Goal: Find specific page/section: Find specific page/section

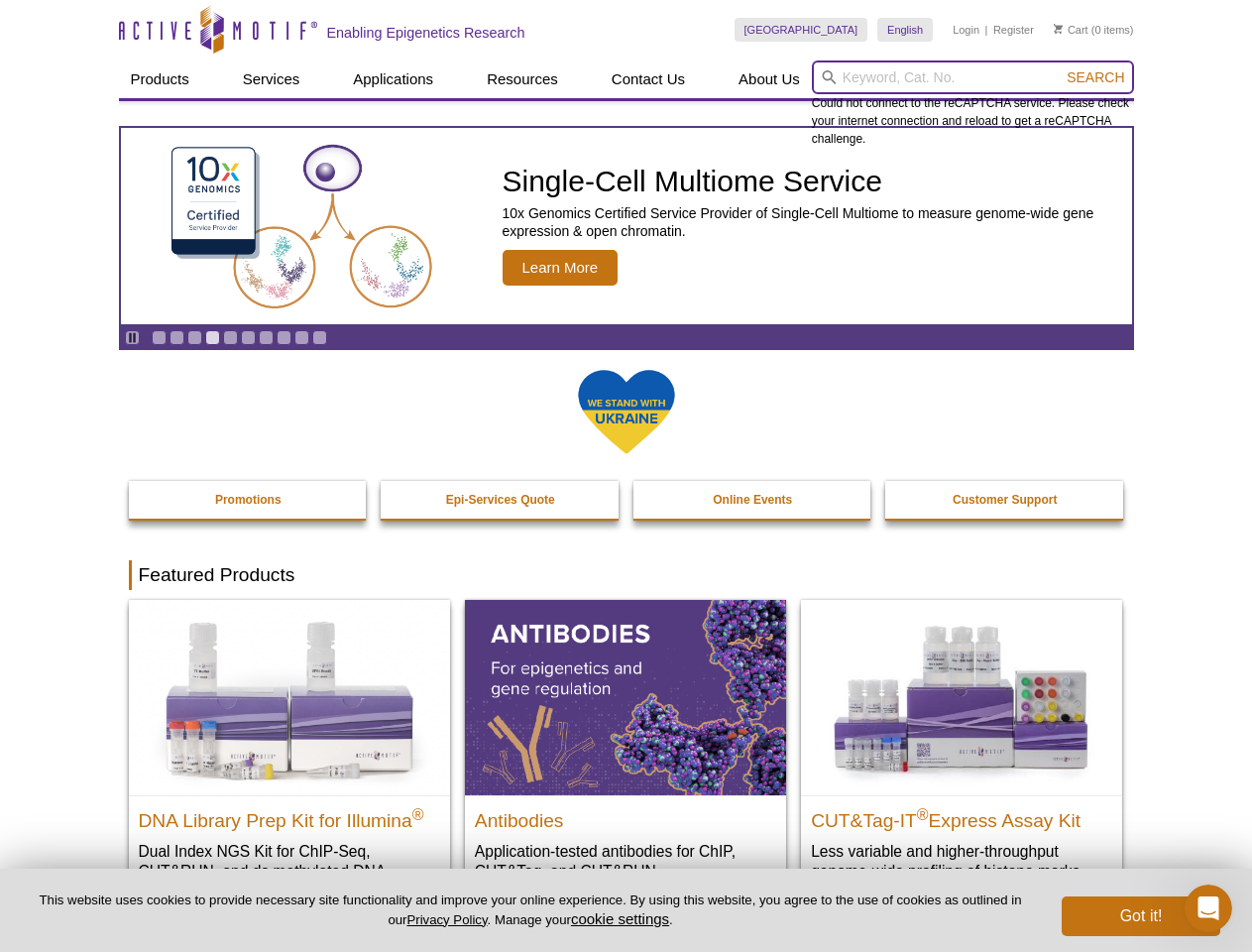
click at [973, 78] on input "search" at bounding box center [973, 78] width 323 height 34
click at [1096, 78] on span "Search" at bounding box center [1096, 78] width 58 height 16
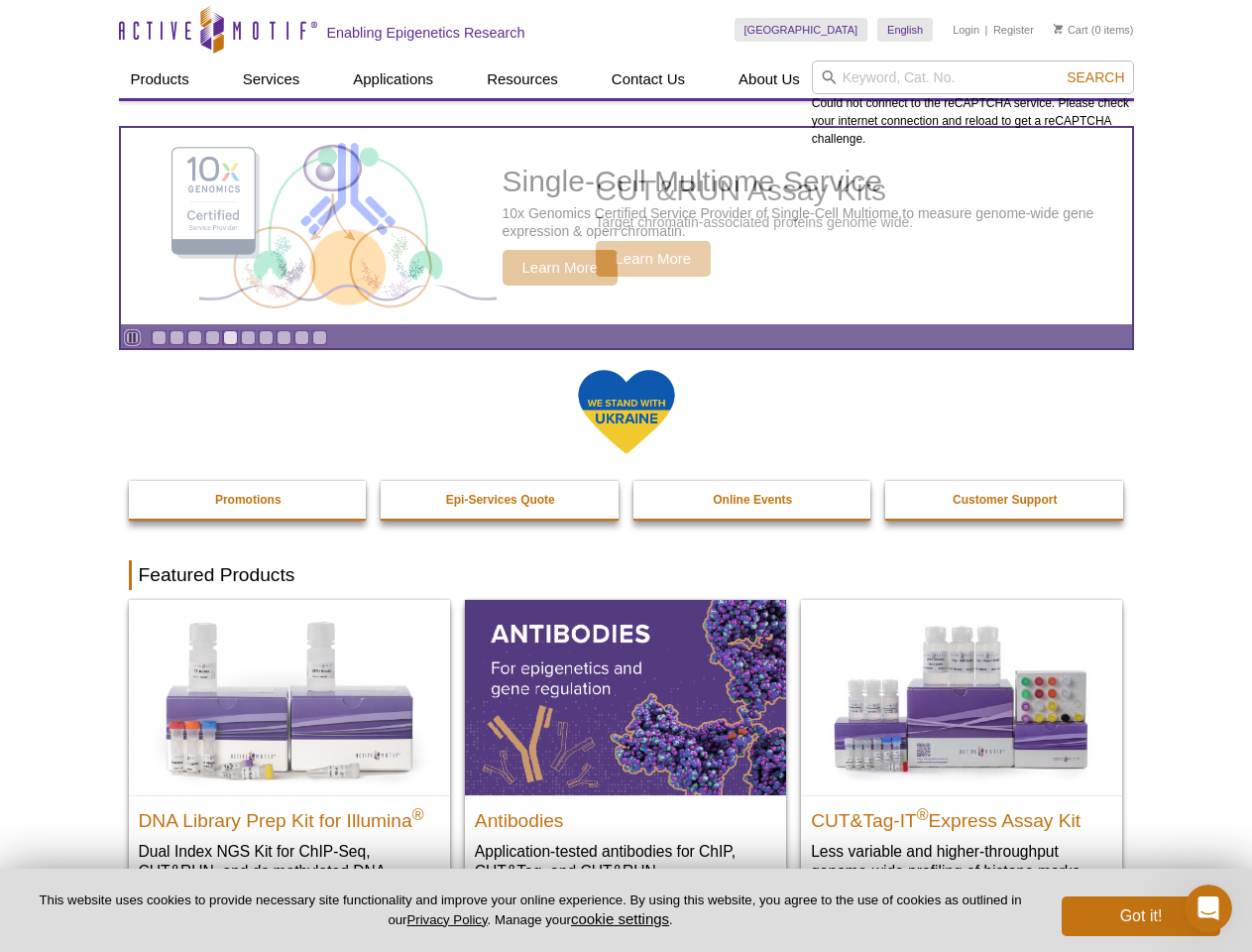
click at [131, 337] on icon "Pause" at bounding box center [131, 338] width 13 height 13
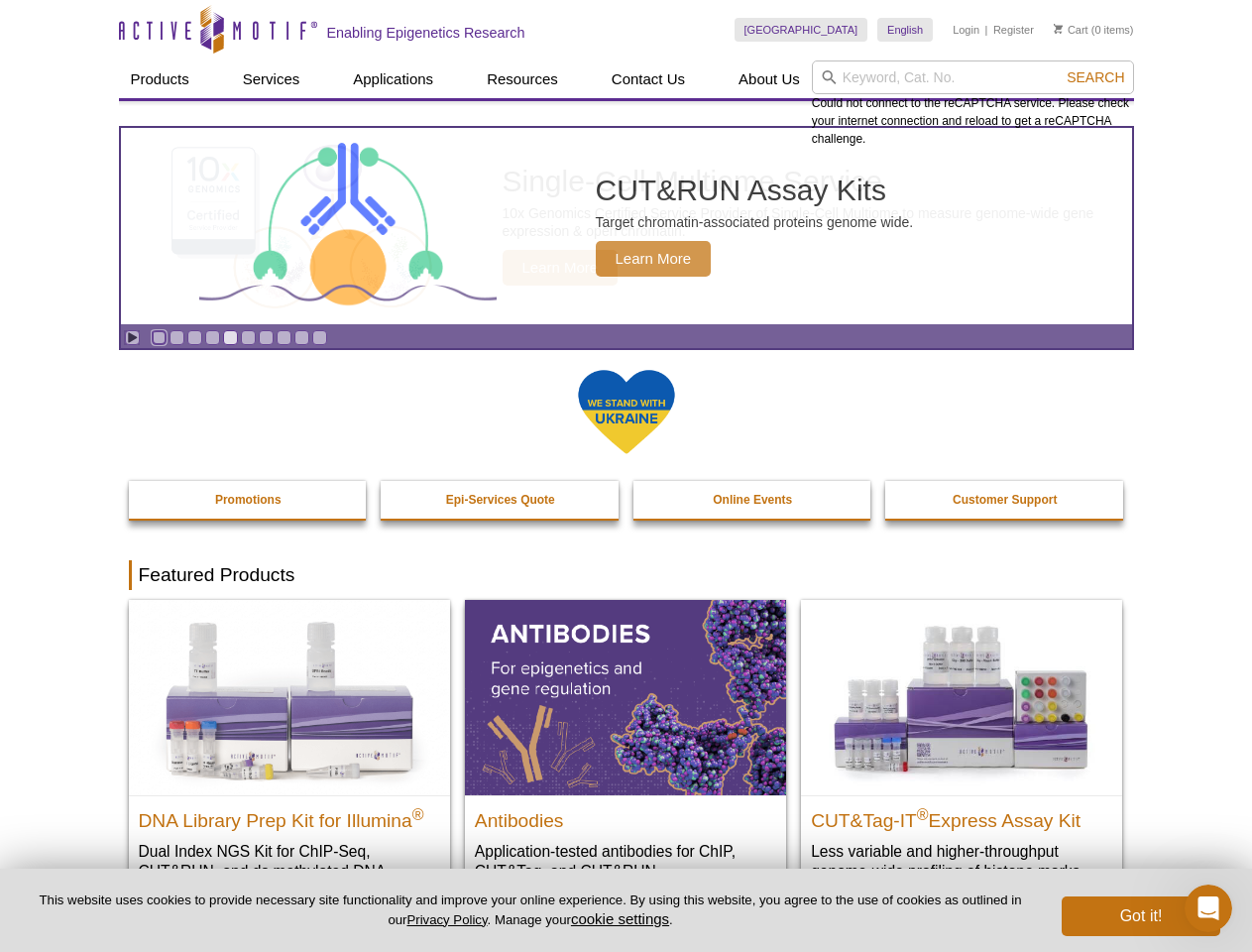
click at [158, 337] on link "Go to slide 1" at bounding box center [158, 338] width 15 height 15
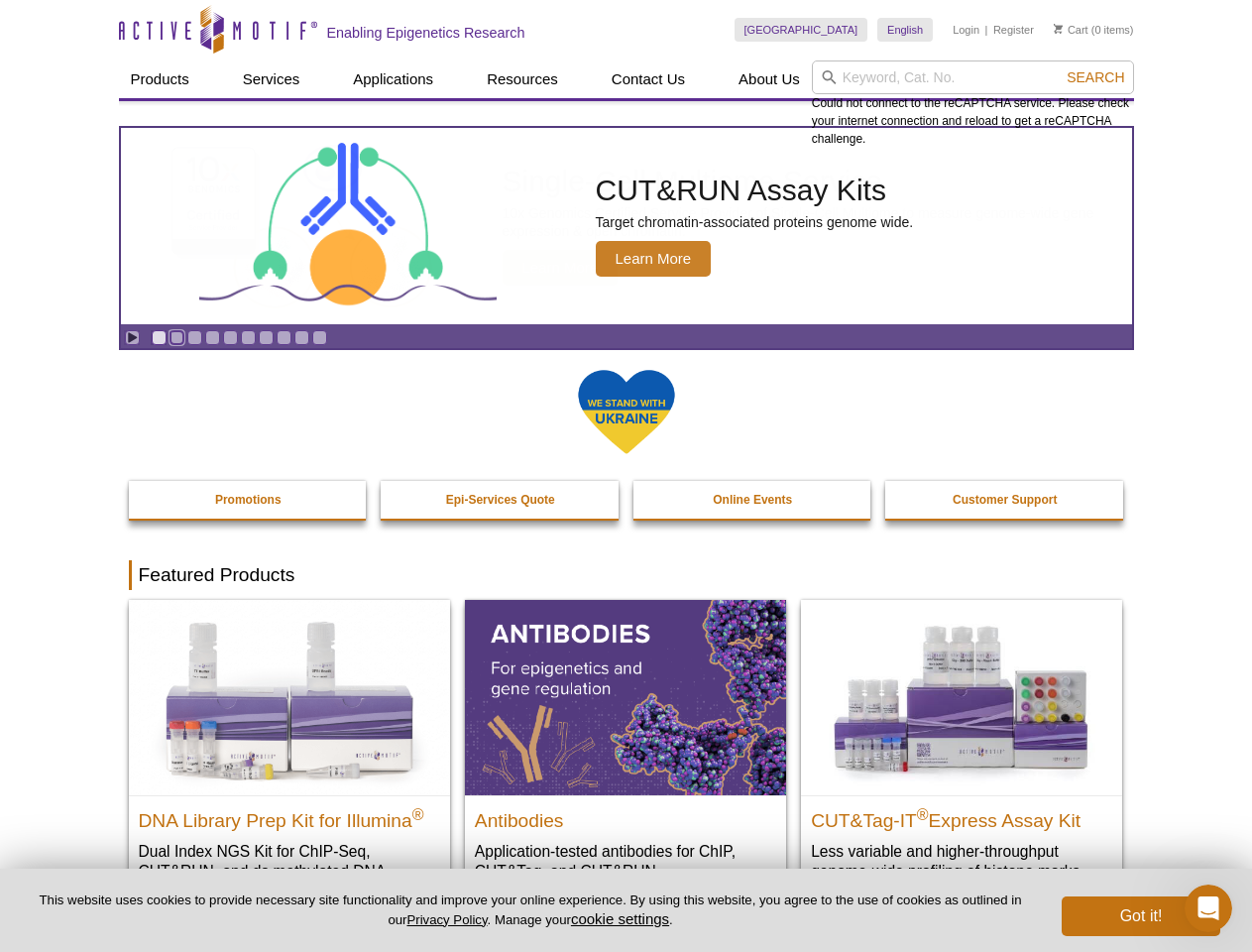
click at [176, 337] on link "Go to slide 2" at bounding box center [176, 338] width 15 height 15
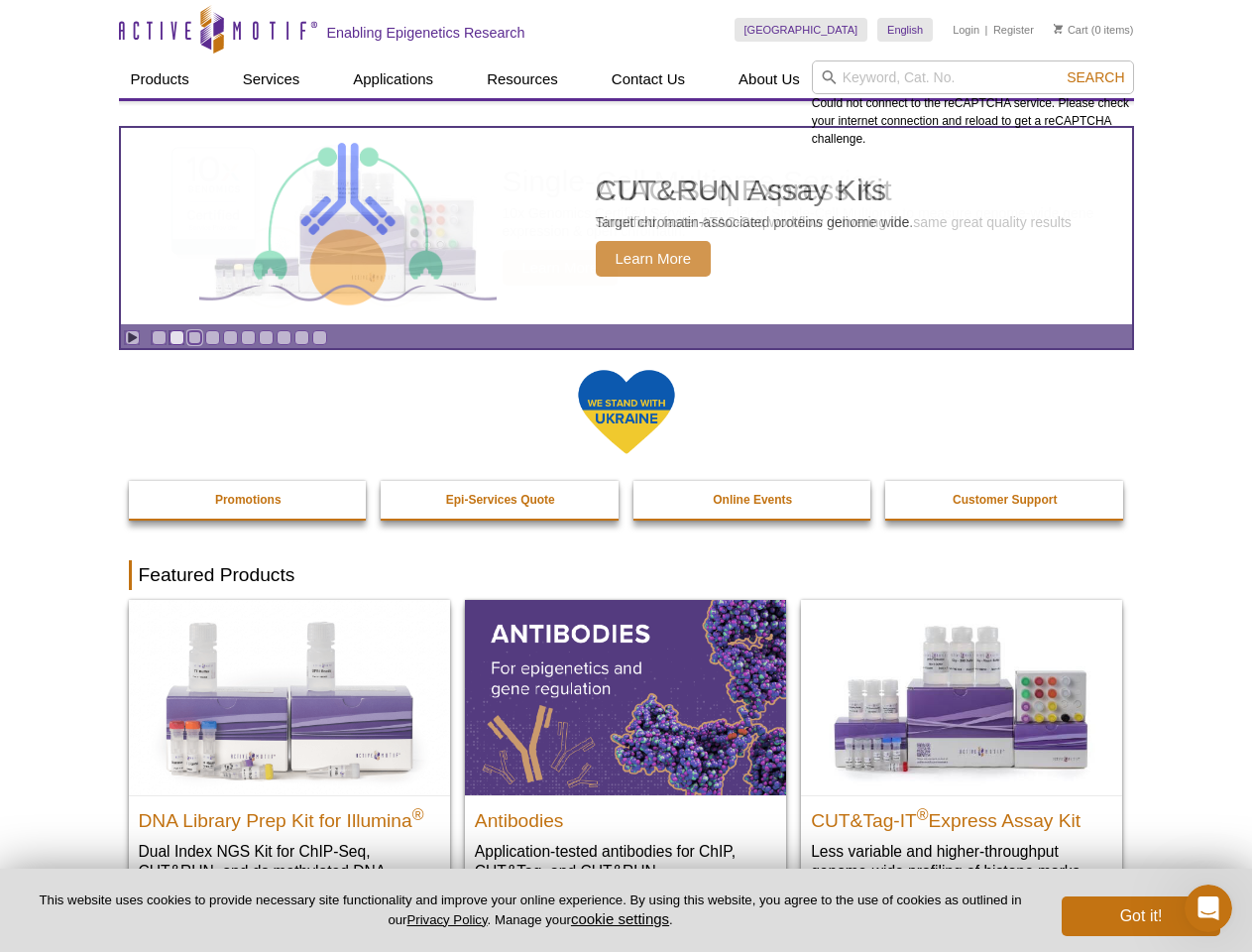
click at [194, 337] on link "Go to slide 3" at bounding box center [194, 338] width 15 height 15
